Goal: Task Accomplishment & Management: Manage account settings

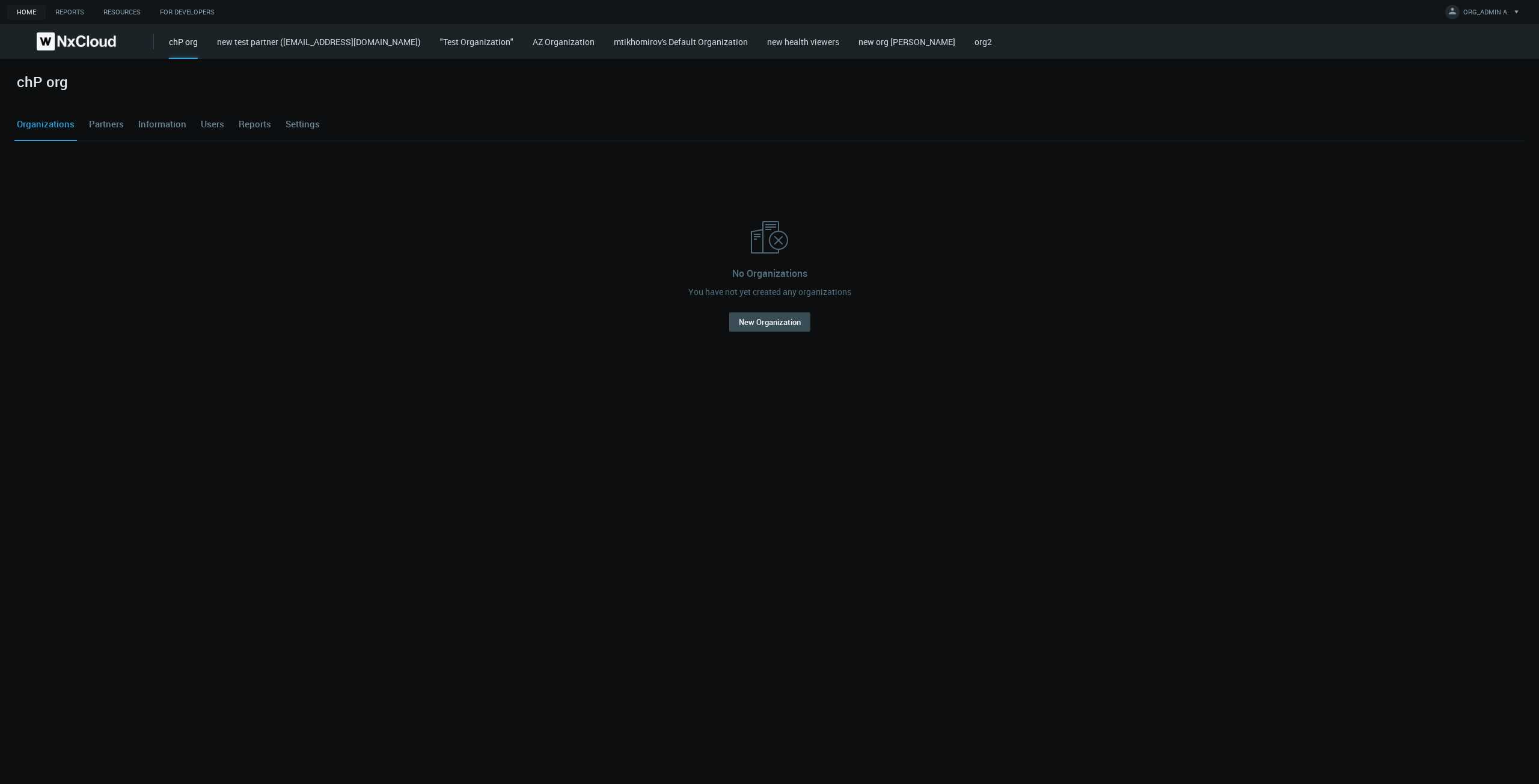
click at [629, 34] on div "chP org new test partner (azaretskaya+defaultorgadmin@networkoptix.com) "Test O…" at bounding box center [854, 42] width 1370 height 35
click at [594, 39] on link "AZ Organization" at bounding box center [563, 41] width 62 height 11
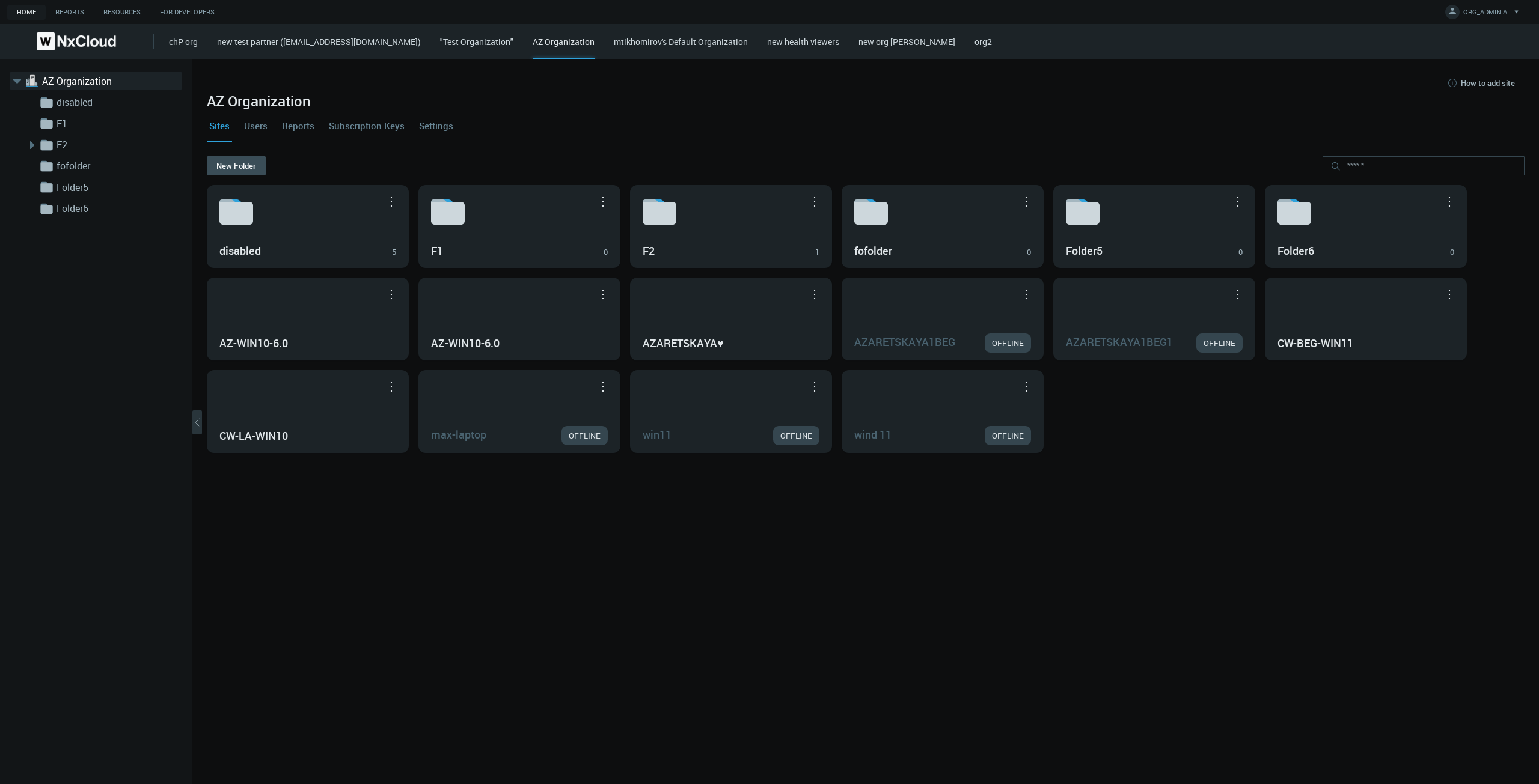
click at [362, 126] on link "Subscription Keys" at bounding box center [366, 125] width 80 height 32
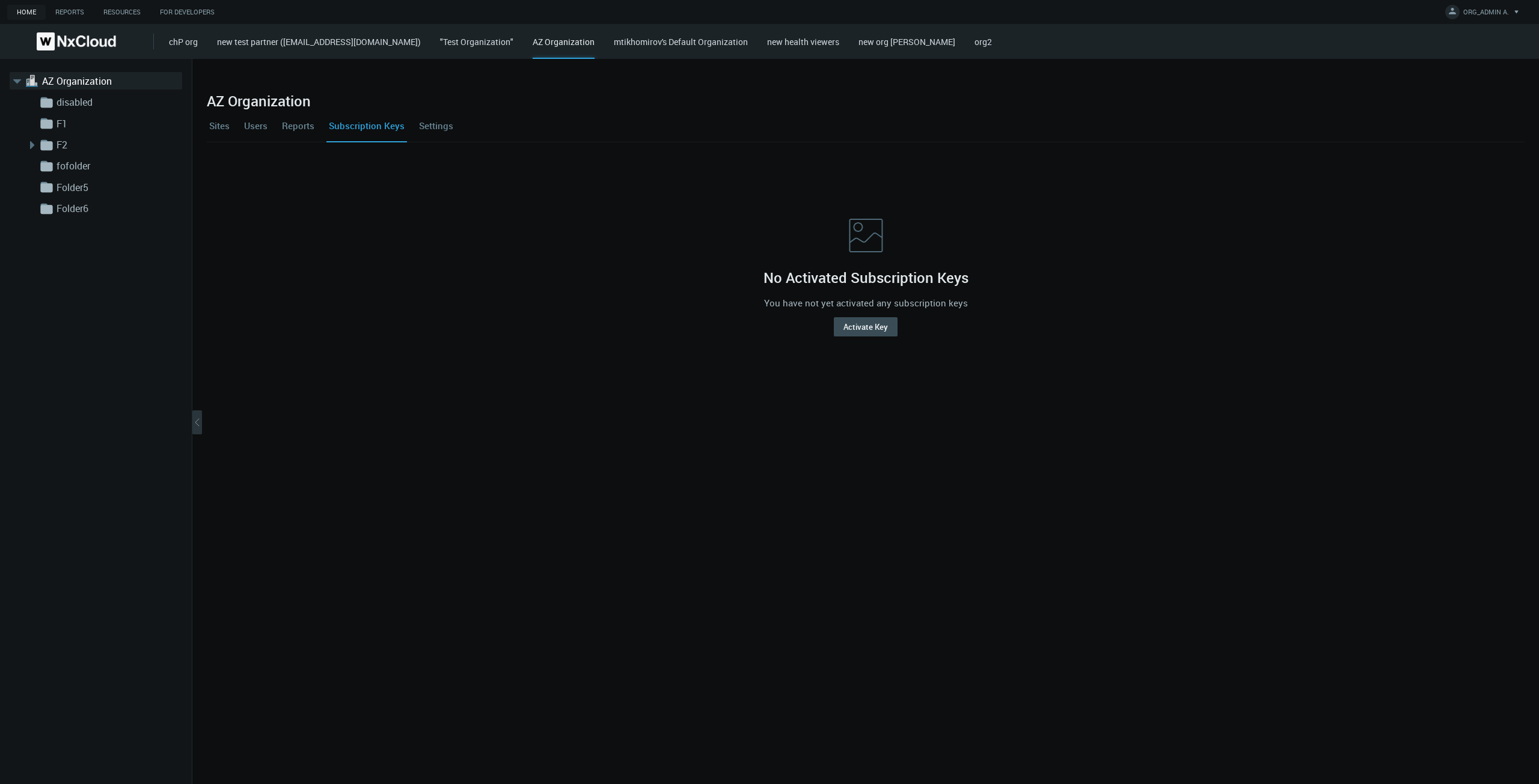
click at [430, 126] on link "Settings" at bounding box center [435, 125] width 39 height 32
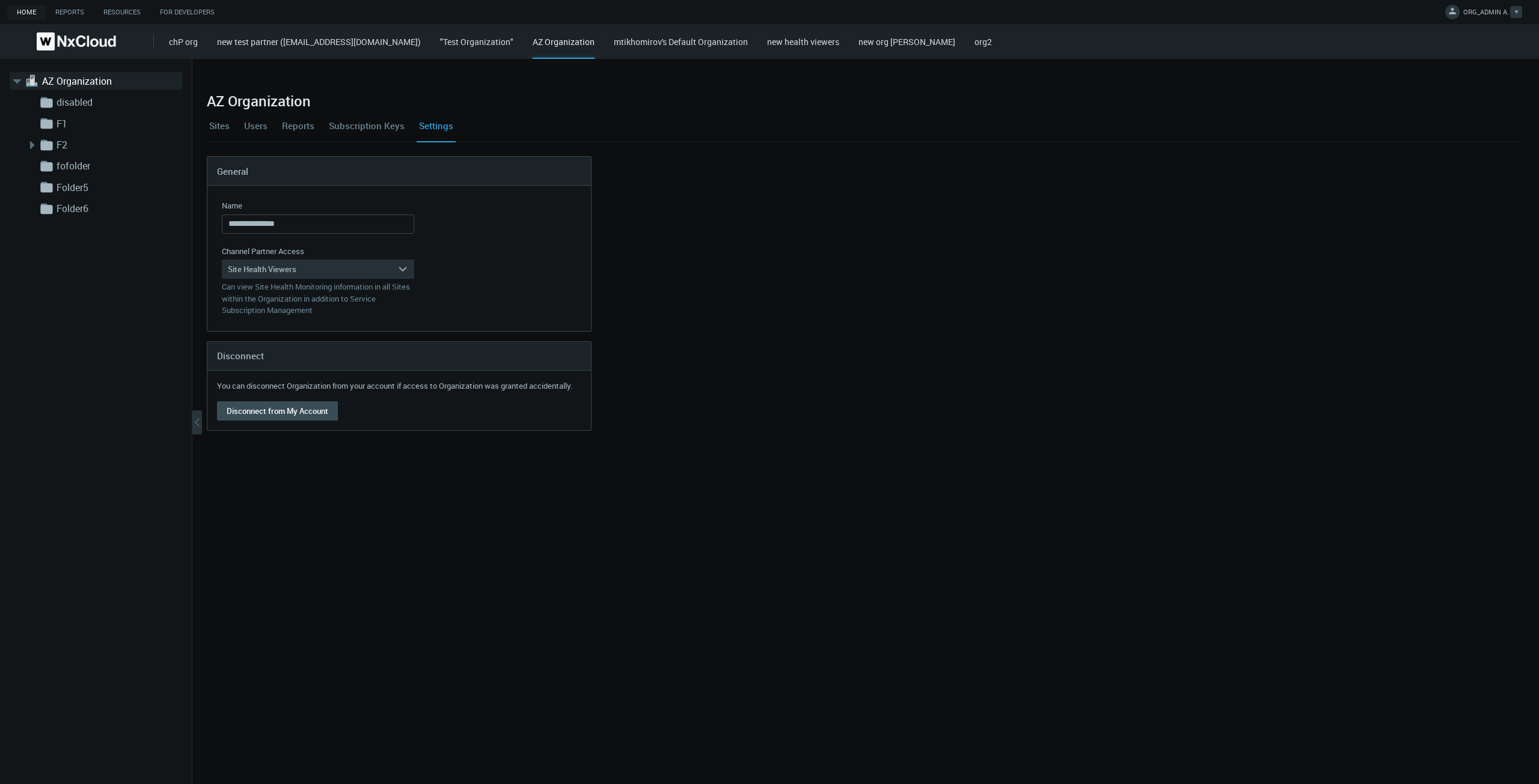
click at [1470, 12] on span "ORG_ADMIN A." at bounding box center [1486, 14] width 45 height 14
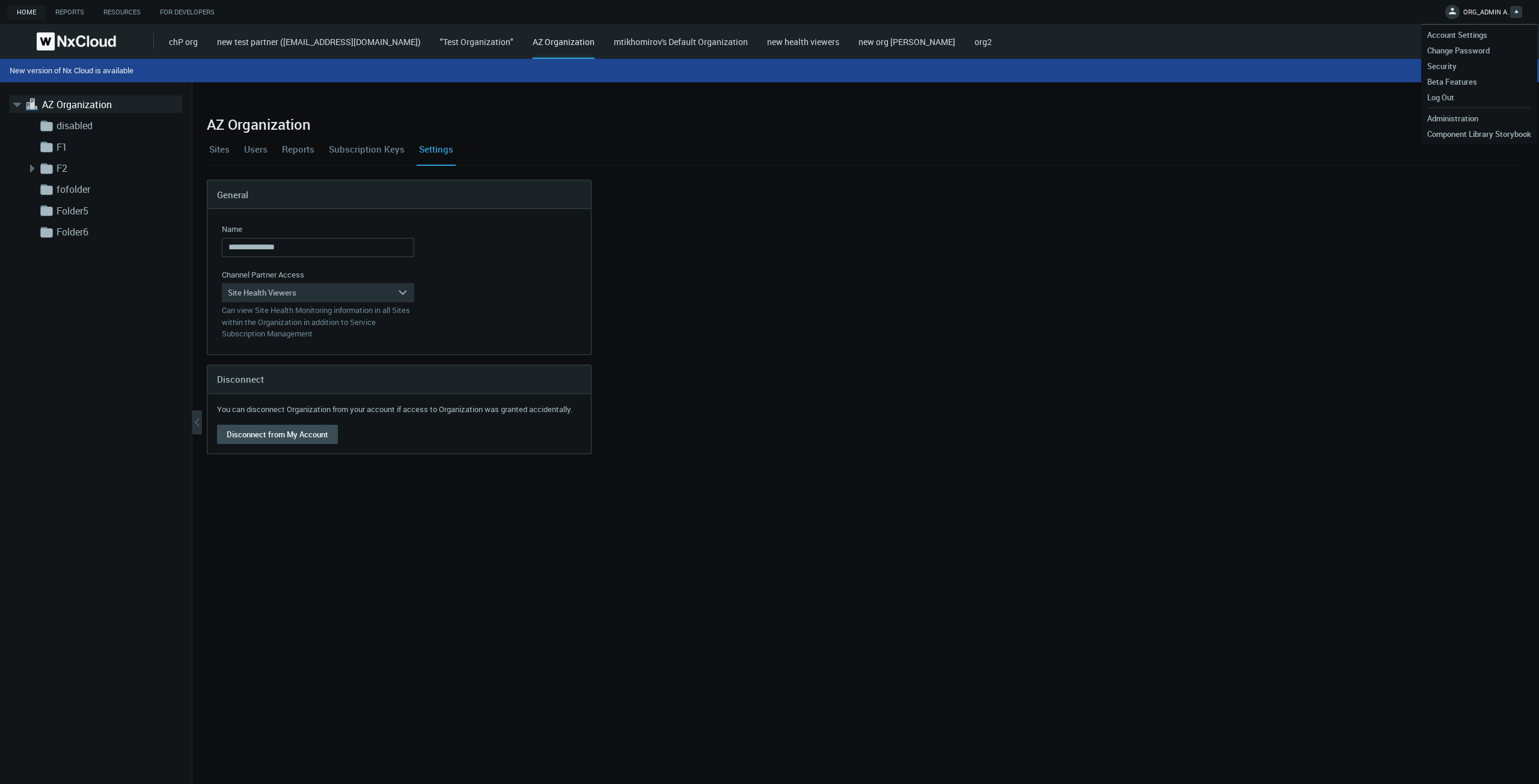
click at [1234, 162] on div "Sites Users Reports Subscription Keys Settings" at bounding box center [865, 148] width 1317 height 32
click at [1508, 68] on button "Refresh to Update" at bounding box center [1488, 70] width 84 height 13
